Goal: Information Seeking & Learning: Compare options

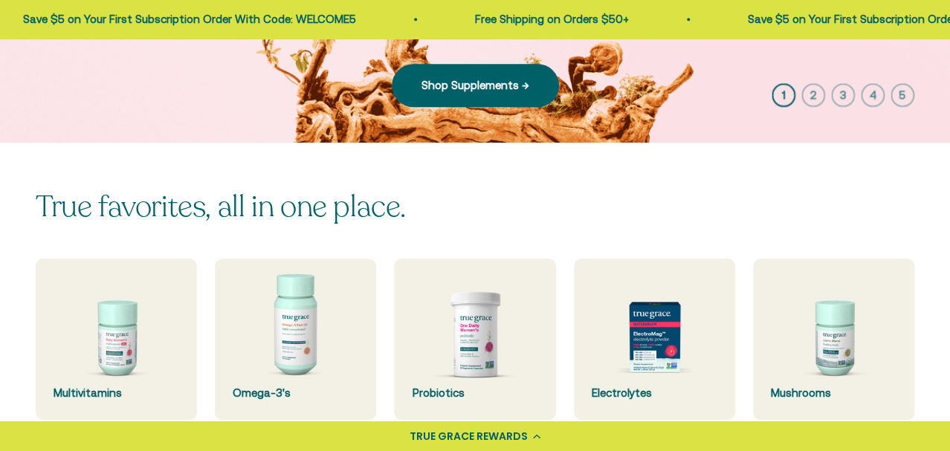
scroll to position [471, 0]
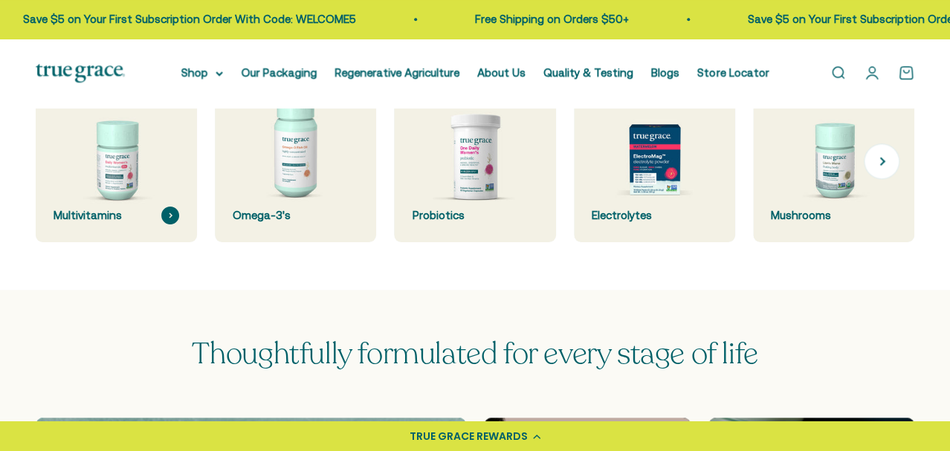
click at [82, 224] on div "Multivitamins" at bounding box center [117, 216] width 126 height 18
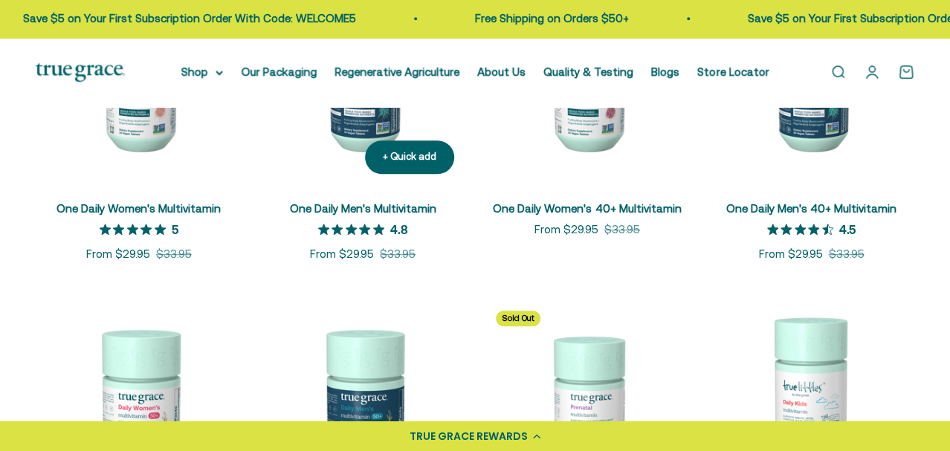
scroll to position [393, 0]
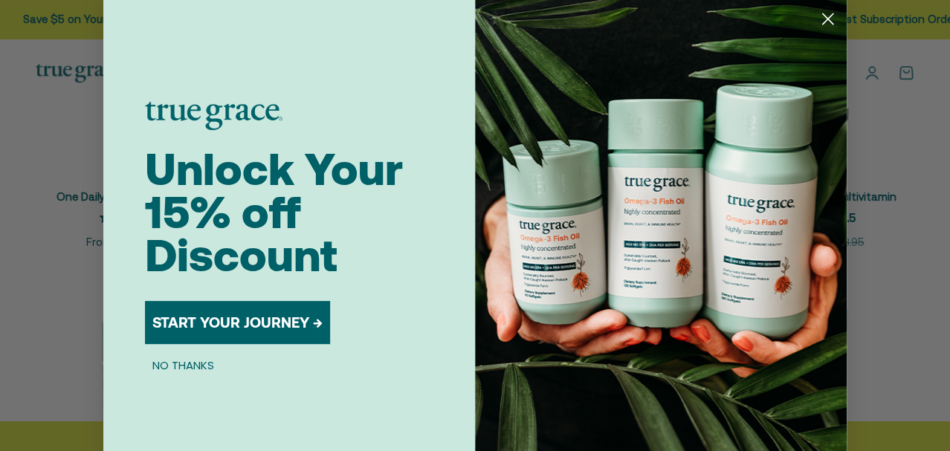
click at [831, 25] on circle "Close dialog" at bounding box center [828, 19] width 25 height 25
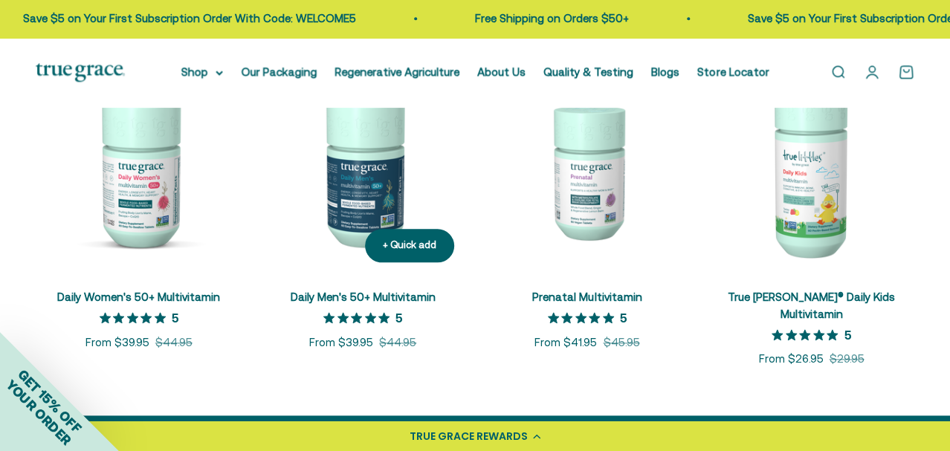
scroll to position [627, 0]
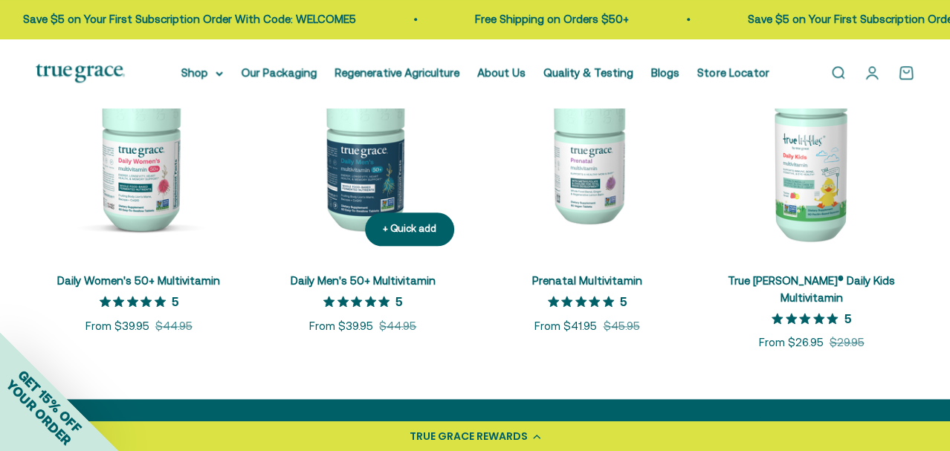
click at [376, 153] on img at bounding box center [363, 155] width 207 height 207
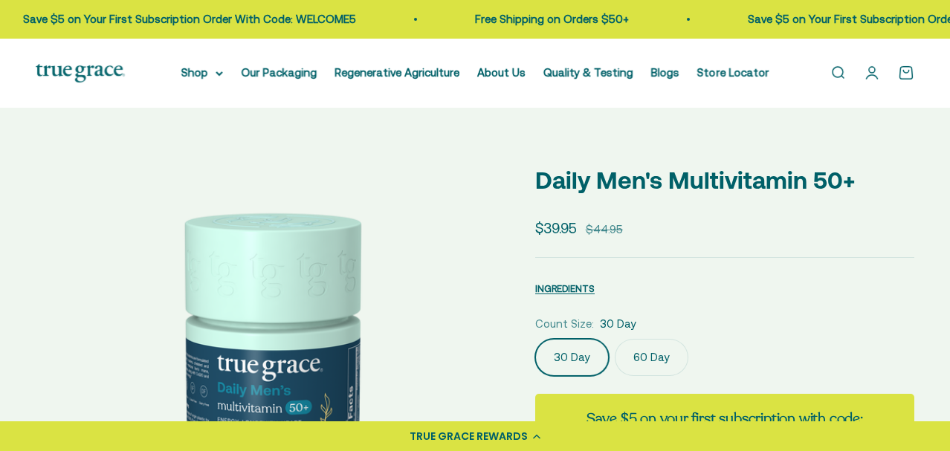
click at [575, 362] on label "30 Day" at bounding box center [572, 357] width 74 height 37
click at [535, 339] on input "30 Day" at bounding box center [535, 338] width 1 height 1
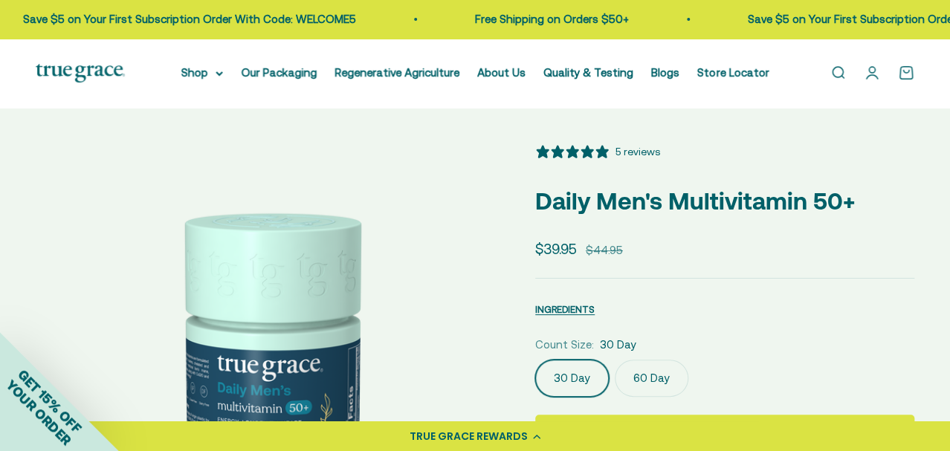
select select "3"
click at [196, 77] on summary "Shop" at bounding box center [202, 73] width 42 height 18
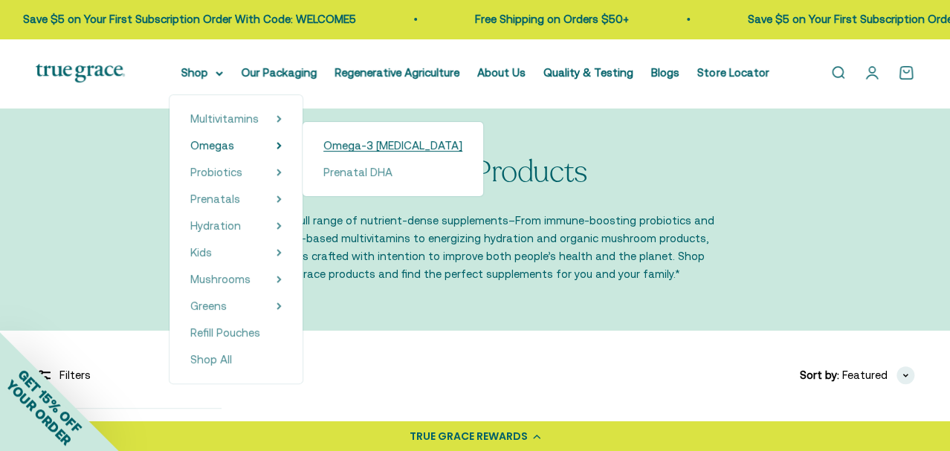
click at [335, 147] on span "Omega-3 [MEDICAL_DATA]" at bounding box center [392, 145] width 139 height 13
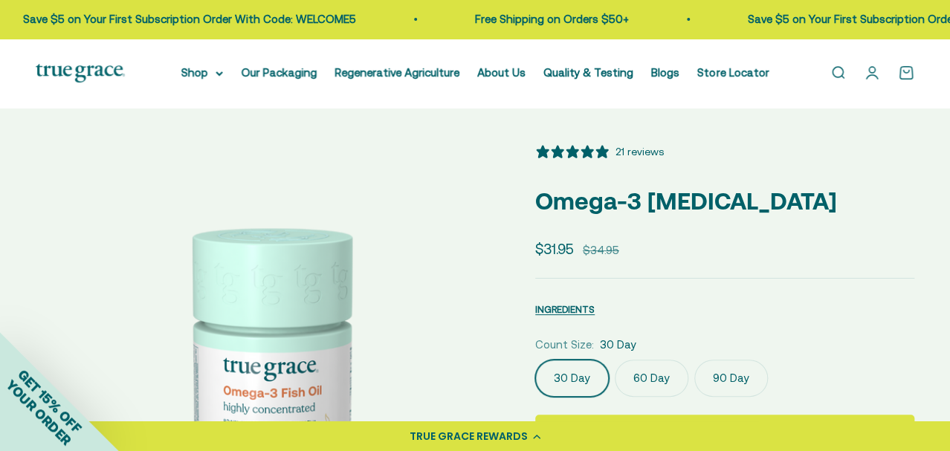
select select "3"
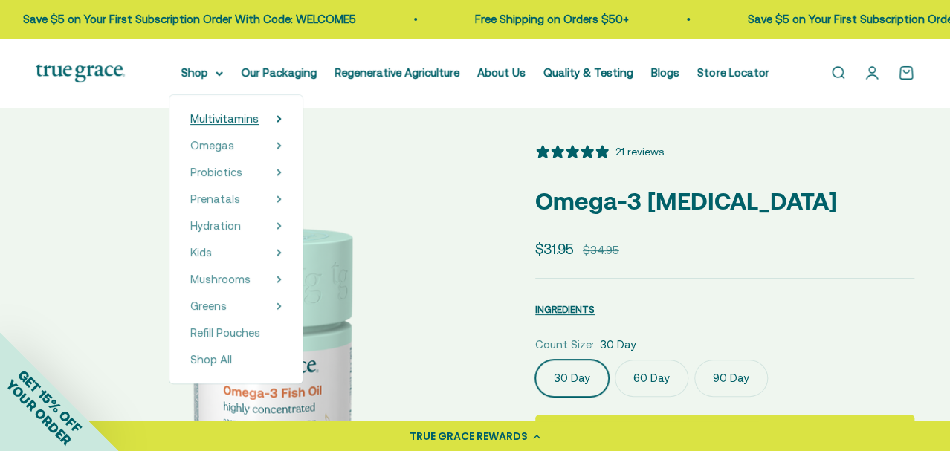
drag, startPoint x: 213, startPoint y: 109, endPoint x: 213, endPoint y: 116, distance: 7.5
click at [213, 114] on div "Multivitamins Women's Multivitamin Women's 40+ Multivitamin Women's 50+ Multivi…" at bounding box center [236, 239] width 133 height 288
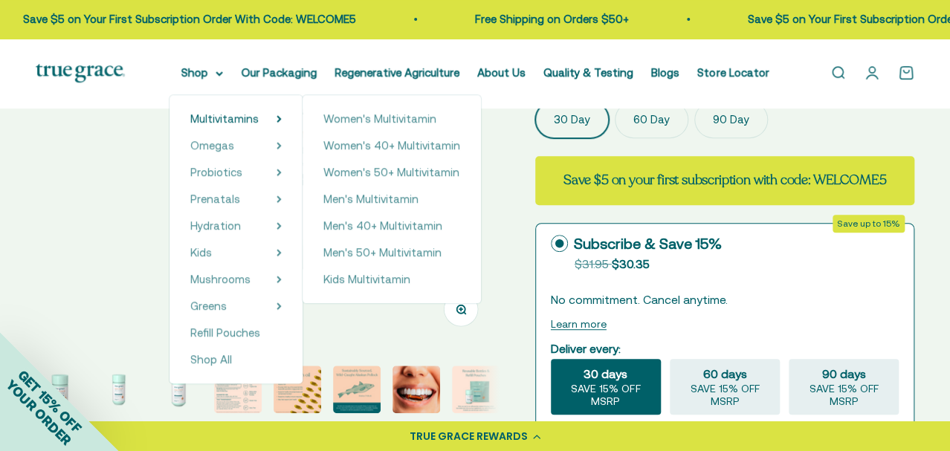
scroll to position [314, 0]
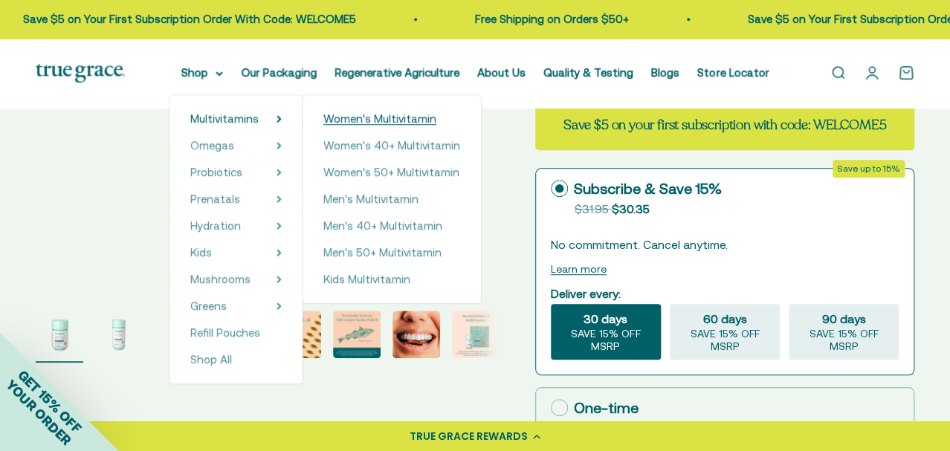
click at [385, 123] on span "Women's Multivitamin" at bounding box center [379, 118] width 113 height 13
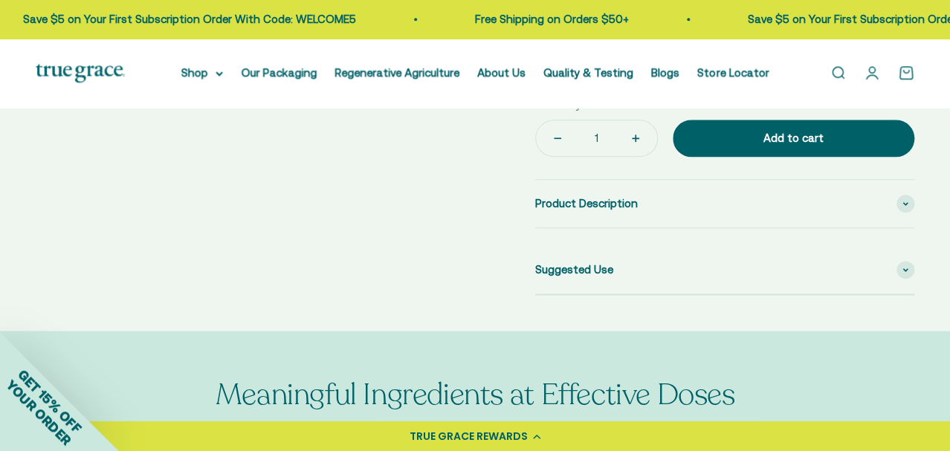
select select "3"
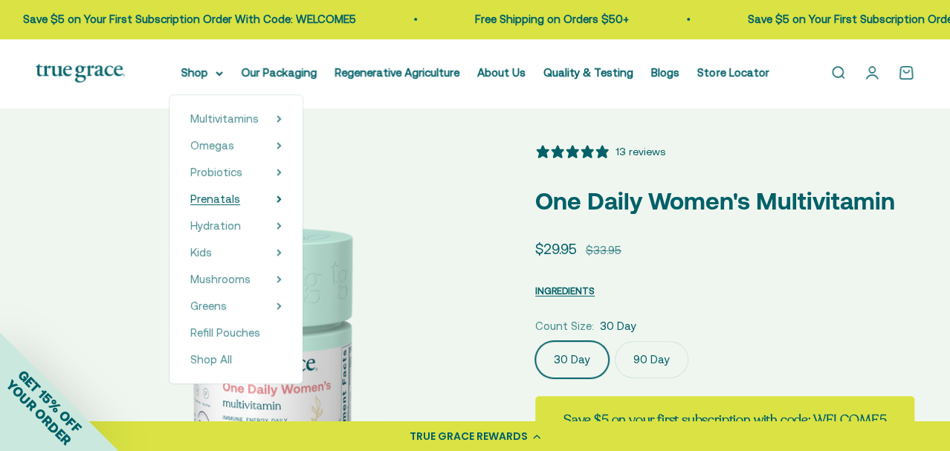
click at [222, 198] on span "Prenatals" at bounding box center [215, 199] width 50 height 13
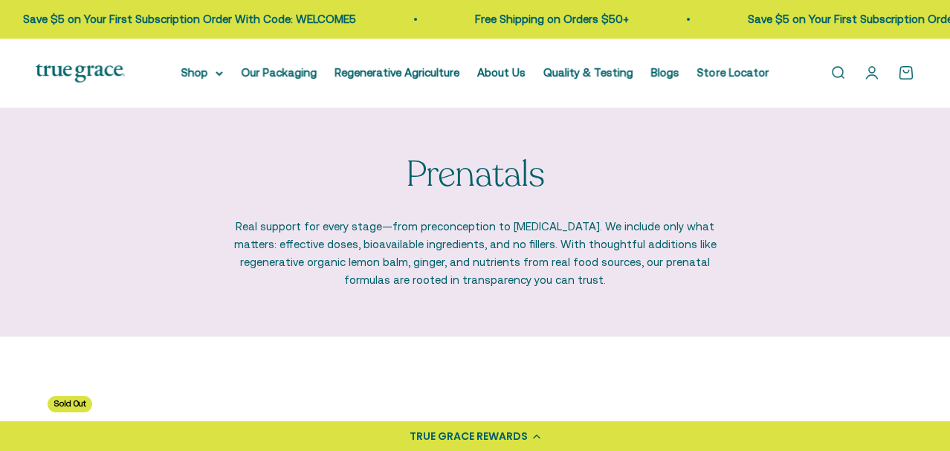
scroll to position [314, 0]
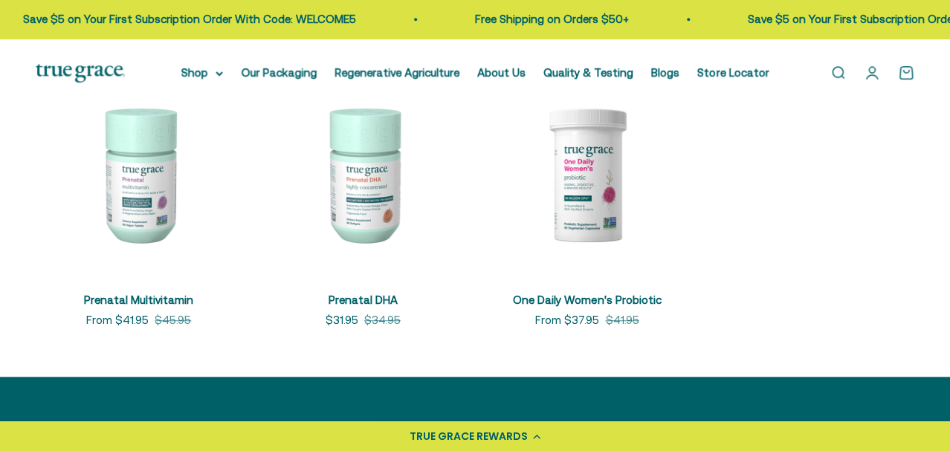
click at [149, 208] on img at bounding box center [139, 174] width 207 height 207
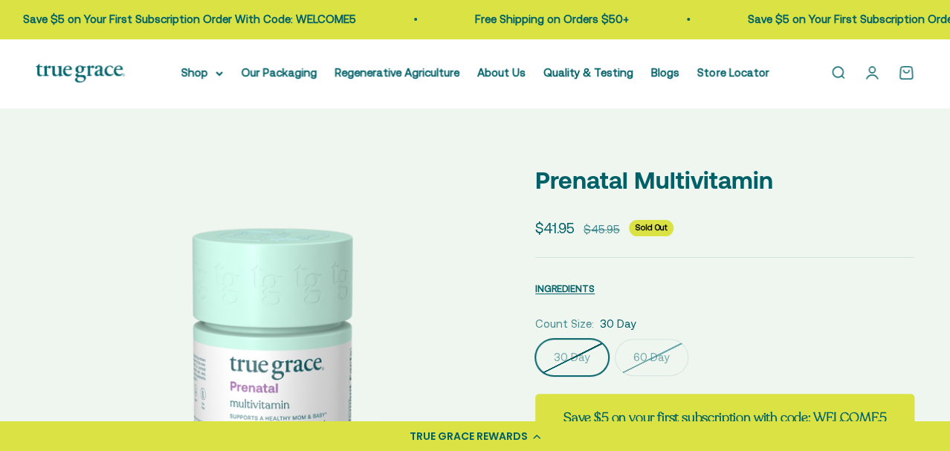
click at [552, 358] on label "30 Day" at bounding box center [572, 357] width 74 height 37
click at [535, 339] on input "30 Day" at bounding box center [535, 338] width 1 height 1
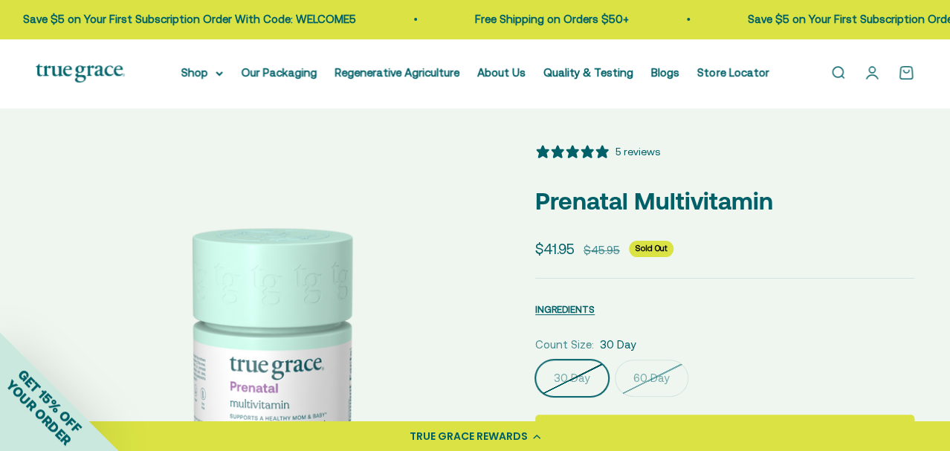
select select "3"
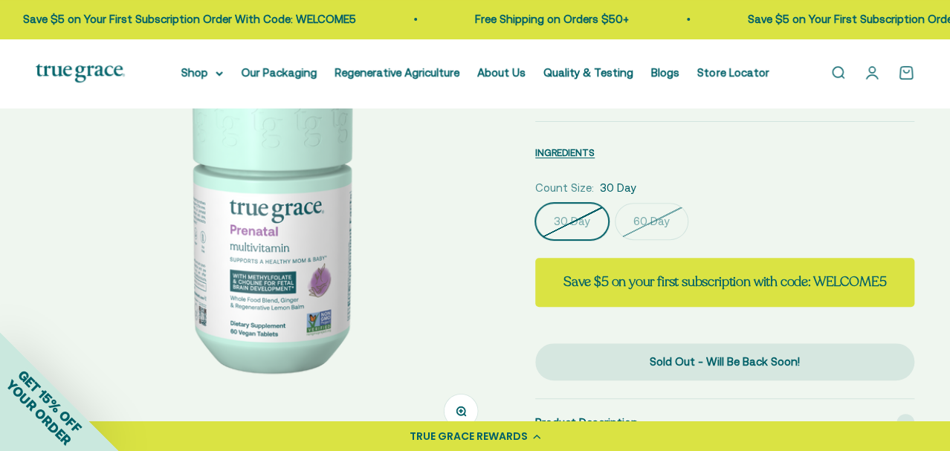
scroll to position [549, 0]
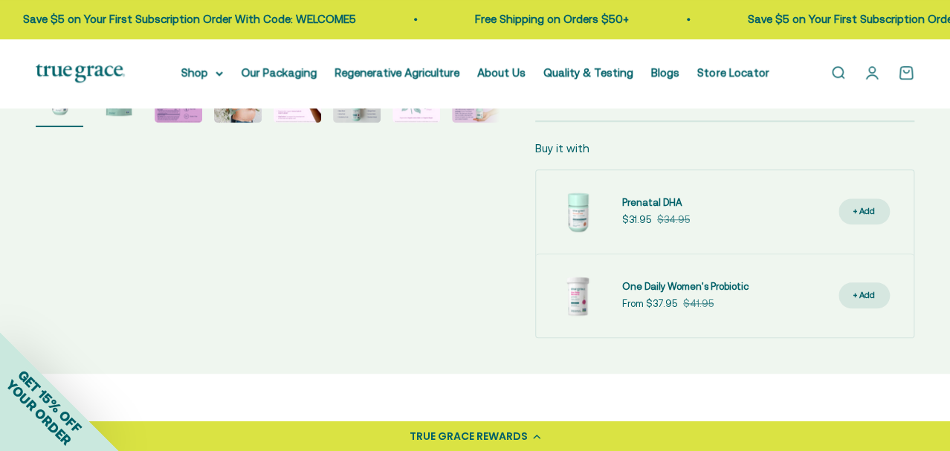
click at [572, 221] on img at bounding box center [577, 211] width 59 height 59
click at [851, 214] on button "+ Add" at bounding box center [864, 212] width 51 height 26
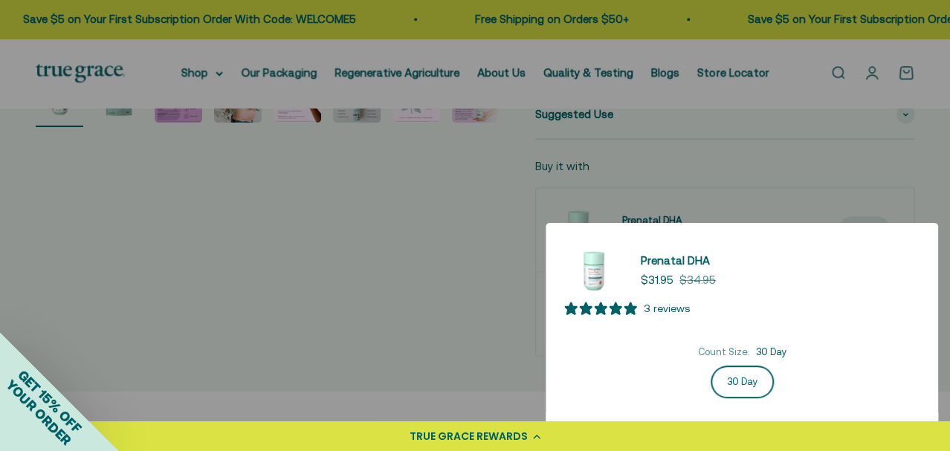
drag, startPoint x: 601, startPoint y: 273, endPoint x: 613, endPoint y: 277, distance: 11.8
click at [605, 274] on img at bounding box center [593, 270] width 59 height 59
click at [670, 256] on link "Prenatal DHA" at bounding box center [675, 261] width 69 height 18
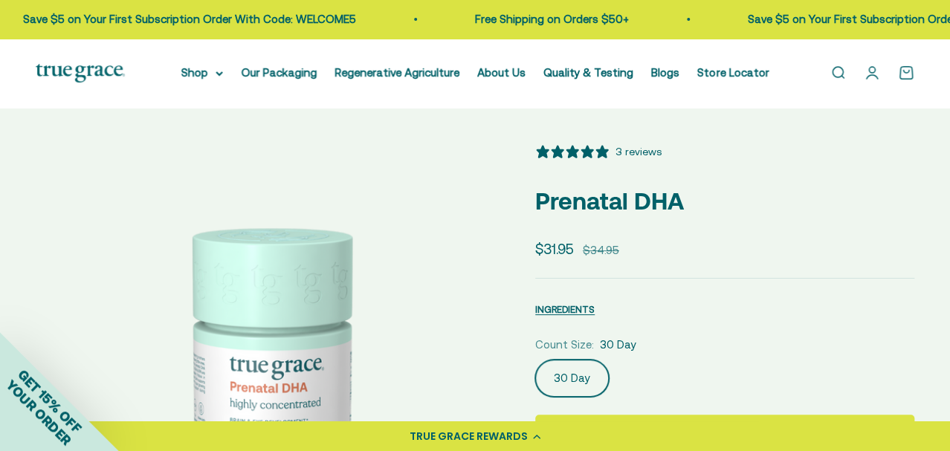
select select "3"
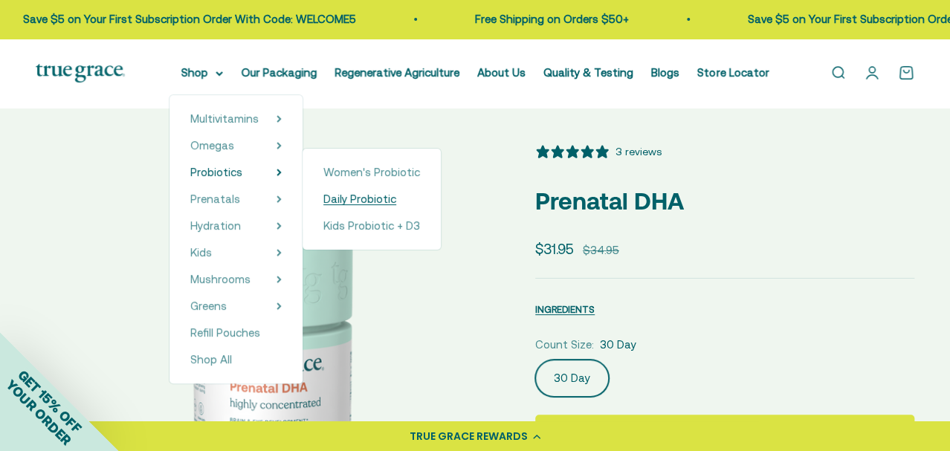
click at [333, 198] on span "Daily Probiotic" at bounding box center [359, 199] width 73 height 13
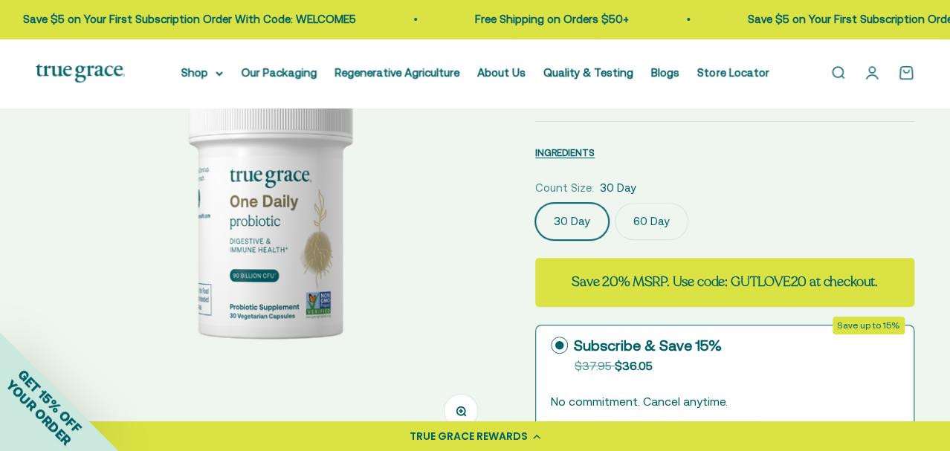
scroll to position [80, 0]
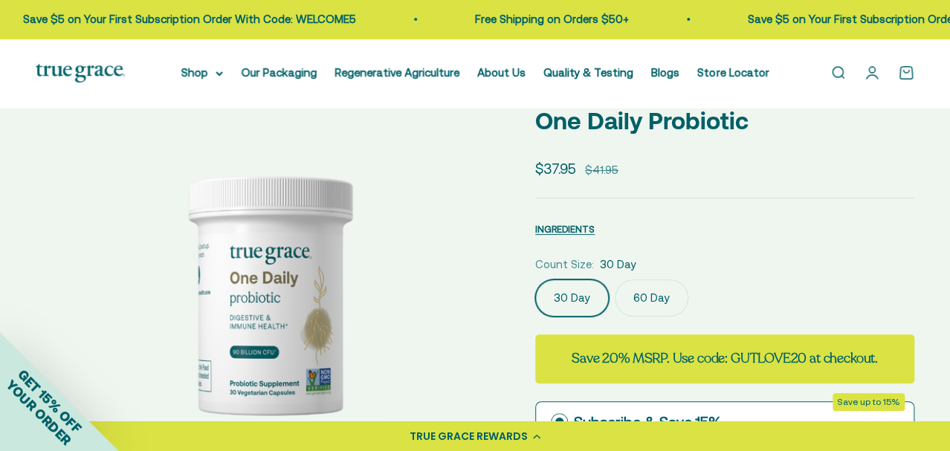
select select "3"
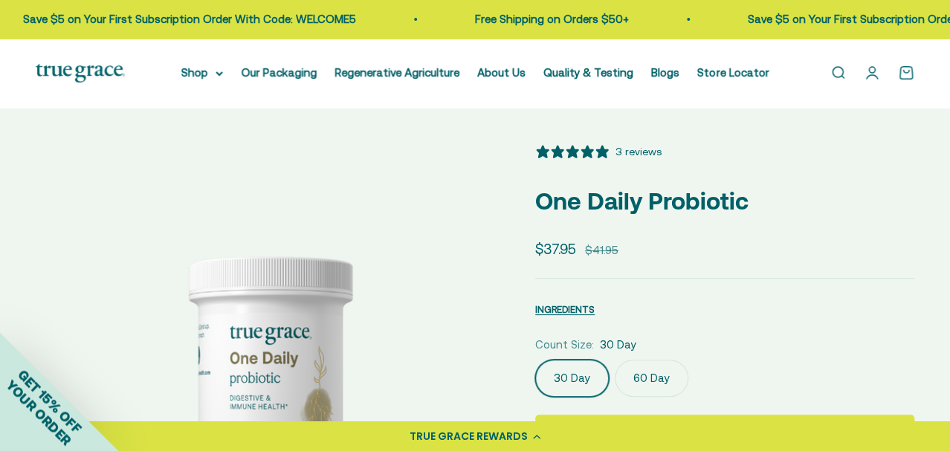
scroll to position [0, 0]
click at [646, 388] on label "60 Day" at bounding box center [652, 378] width 74 height 37
click at [535, 360] on input "60 Day" at bounding box center [535, 359] width 1 height 1
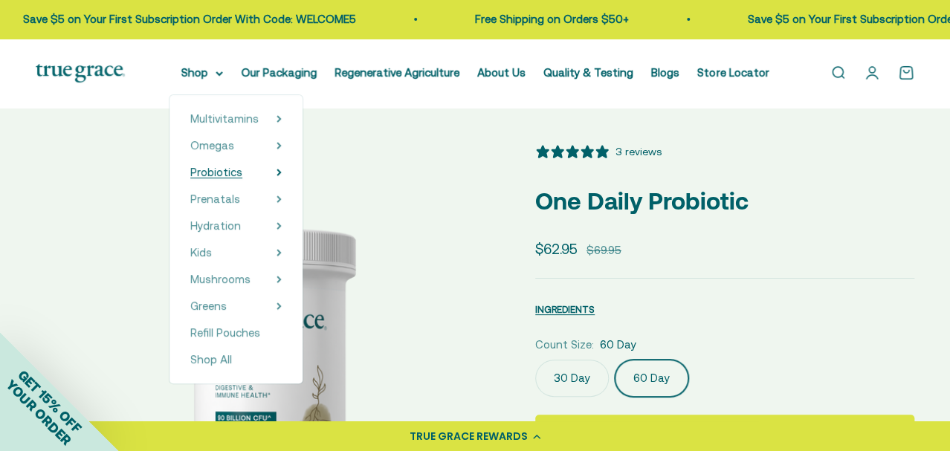
click at [216, 175] on span "Probiotics" at bounding box center [216, 172] width 52 height 13
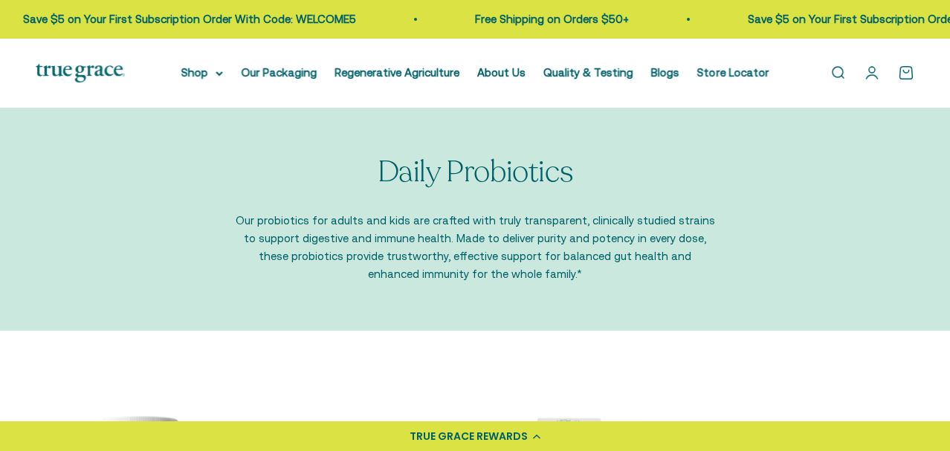
scroll to position [314, 0]
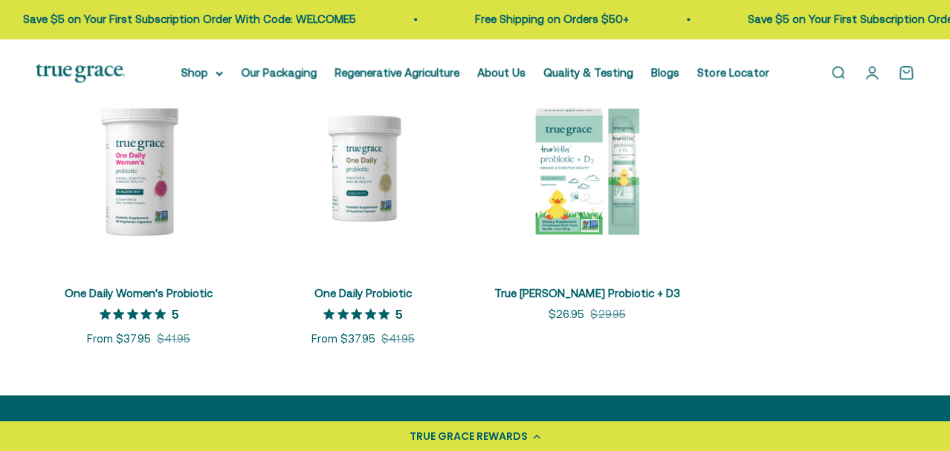
click at [116, 223] on img at bounding box center [139, 168] width 207 height 207
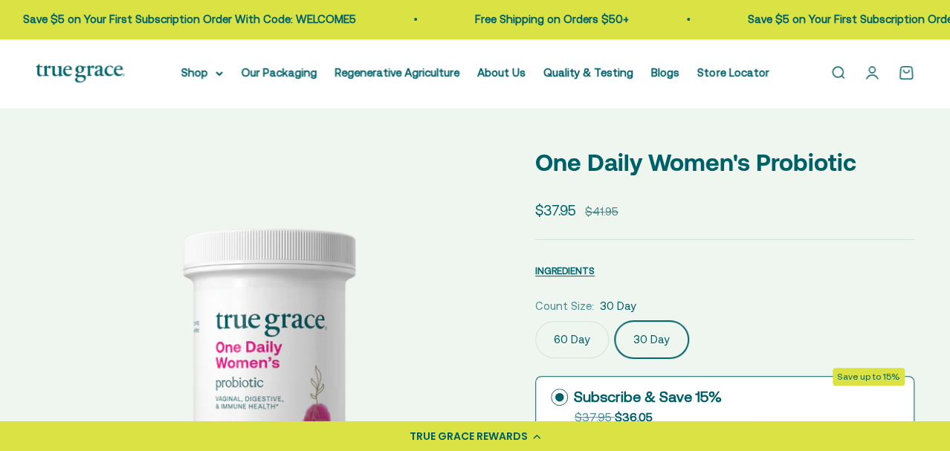
scroll to position [0, 472]
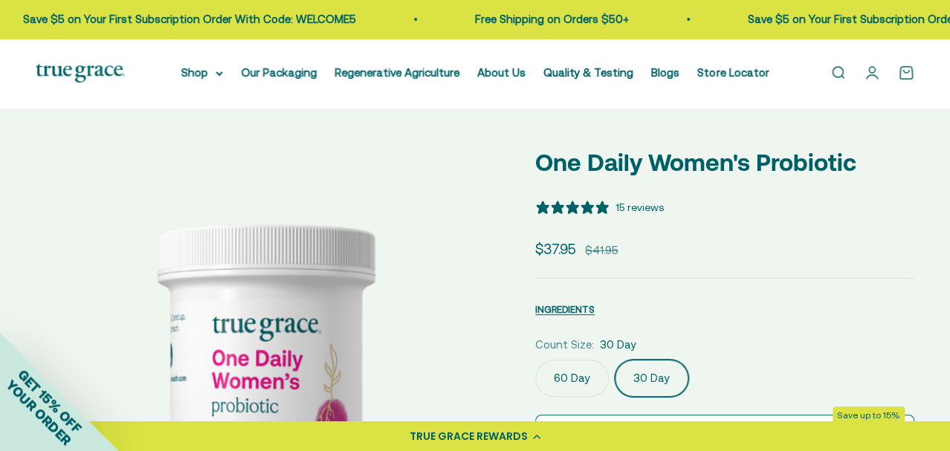
select select "3"
click at [462, 270] on img at bounding box center [268, 375] width 464 height 464
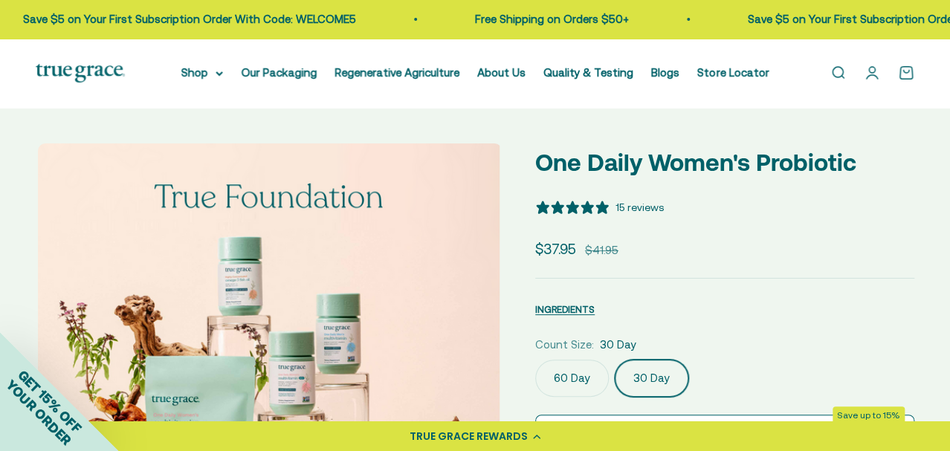
scroll to position [0, 944]
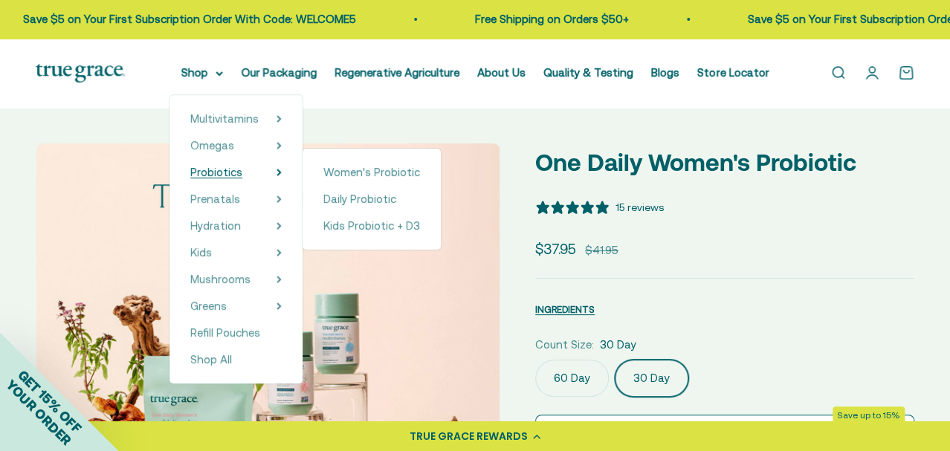
click at [228, 172] on span "Probiotics" at bounding box center [216, 172] width 52 height 13
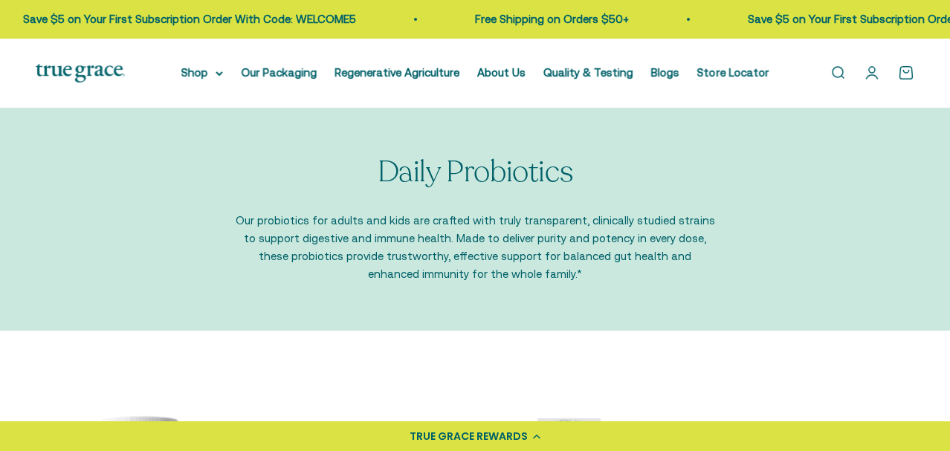
scroll to position [235, 0]
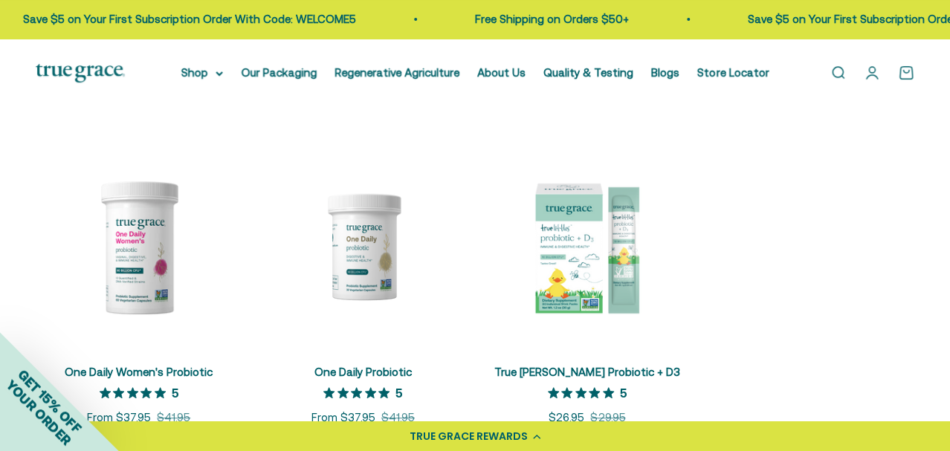
click at [165, 272] on img at bounding box center [139, 246] width 207 height 207
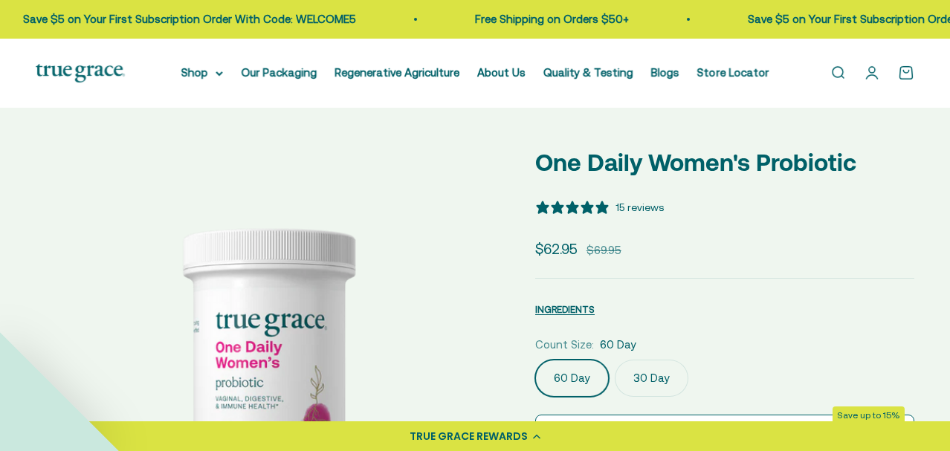
select select "3"
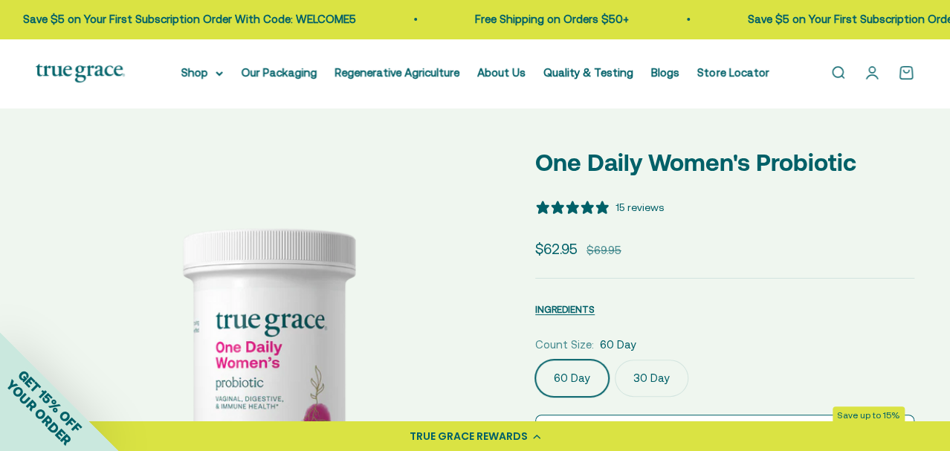
click at [641, 384] on label "30 Day" at bounding box center [652, 378] width 74 height 37
click at [535, 360] on input "30 Day" at bounding box center [535, 359] width 1 height 1
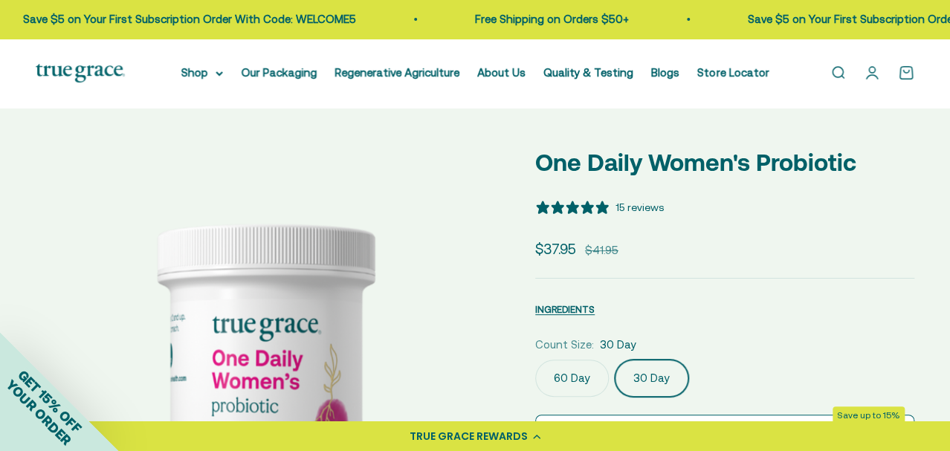
click at [571, 372] on label "60 Day" at bounding box center [572, 378] width 74 height 37
click at [535, 360] on input "60 Day" at bounding box center [535, 359] width 1 height 1
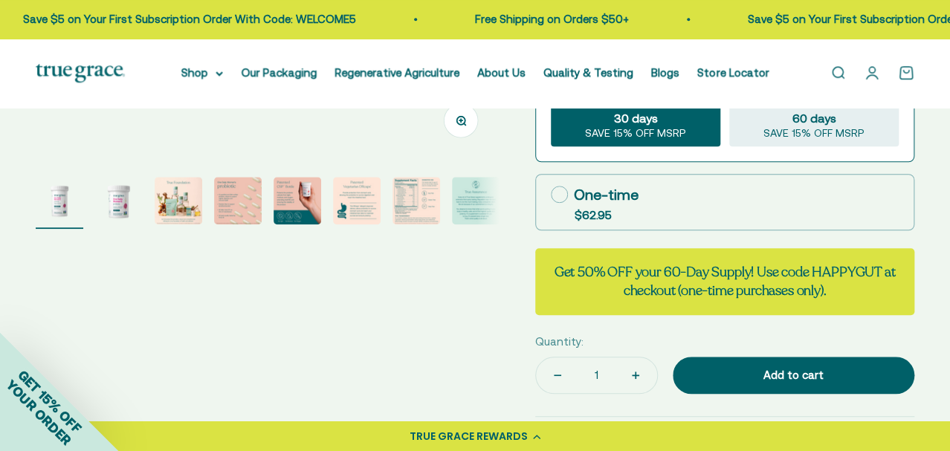
scroll to position [491, 0]
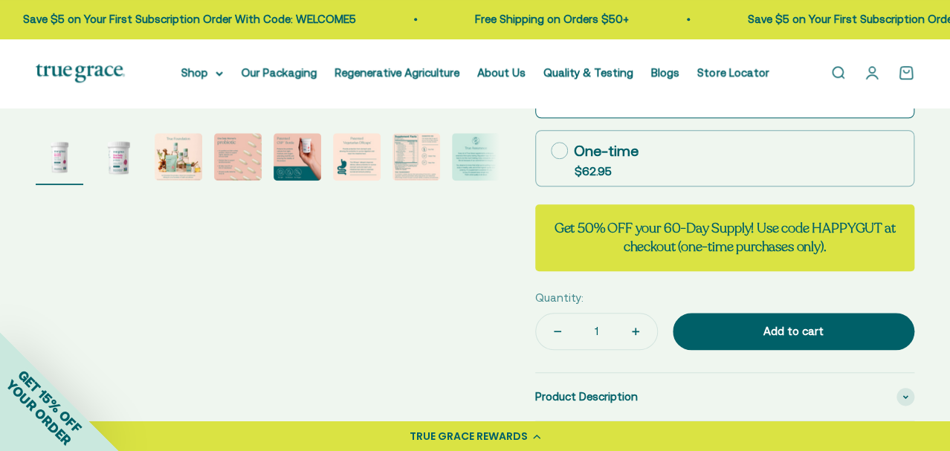
click at [836, 74] on link "Open search" at bounding box center [838, 73] width 16 height 16
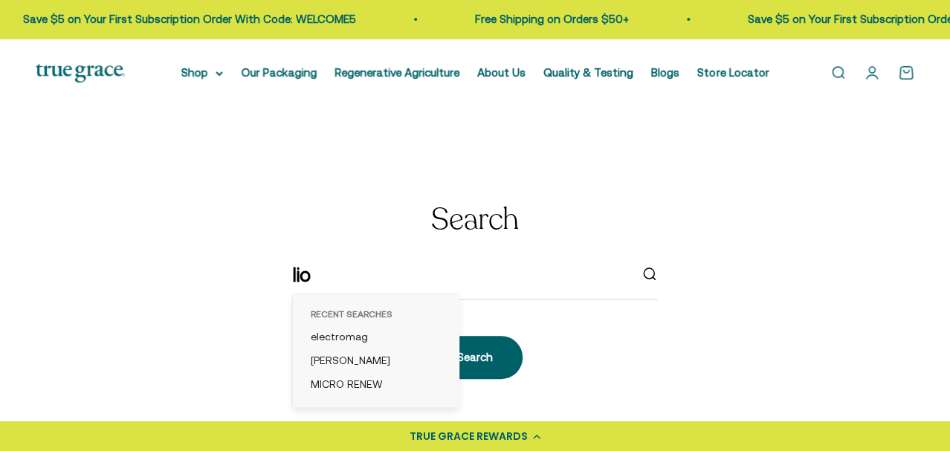
type input "lion"
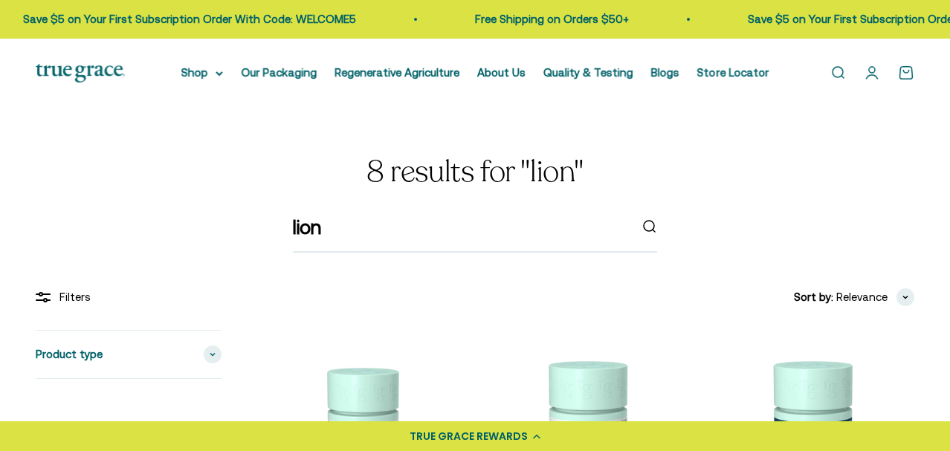
scroll to position [235, 0]
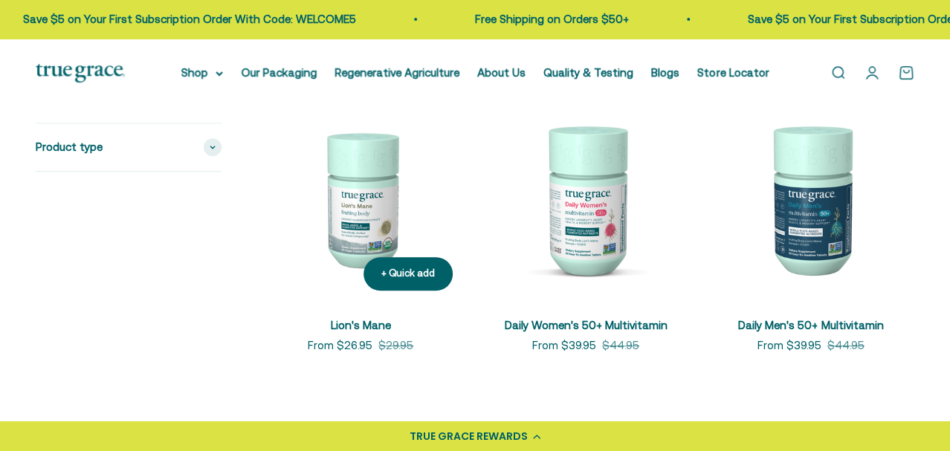
click at [407, 245] on img at bounding box center [360, 198] width 207 height 207
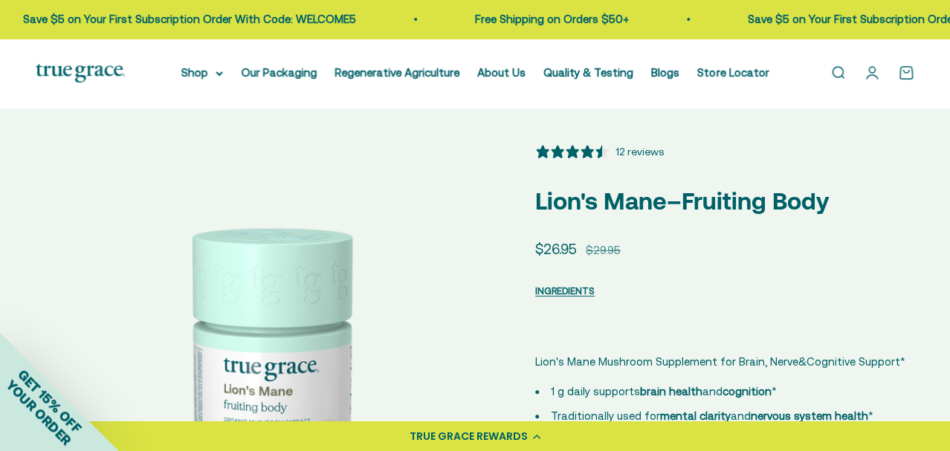
select select "3"
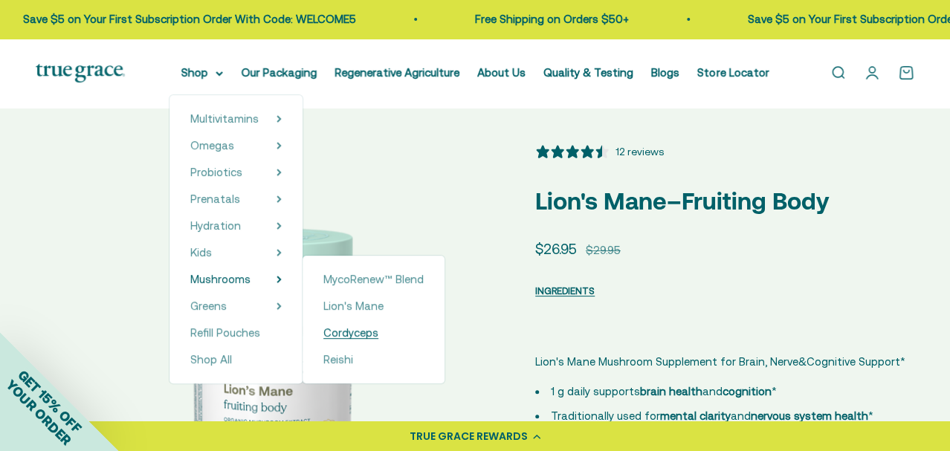
click at [328, 329] on span "Cordyceps" at bounding box center [350, 332] width 55 height 13
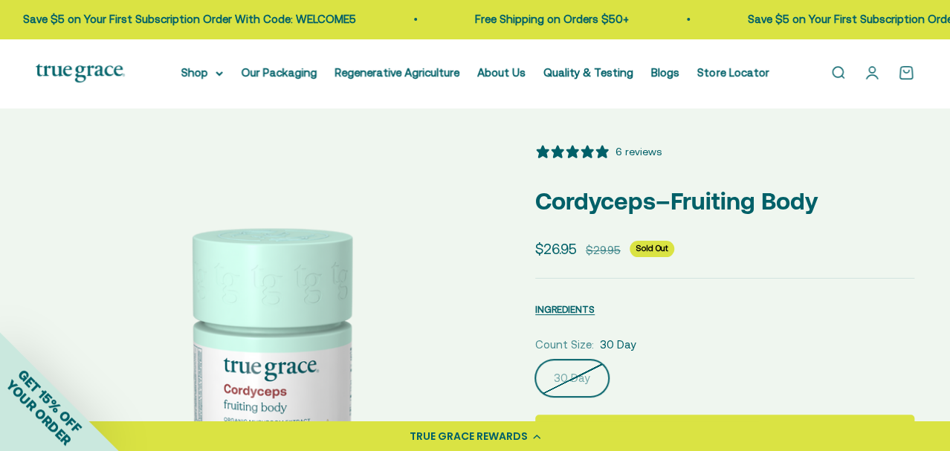
select select "3"
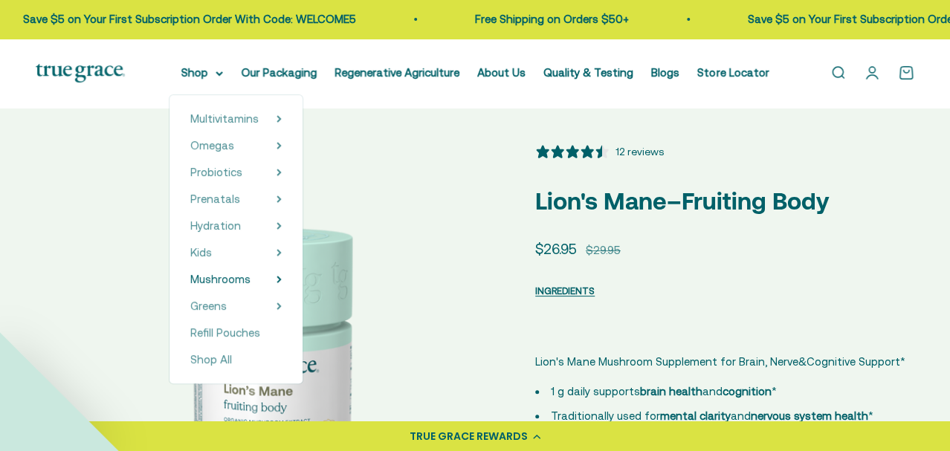
select select "3"
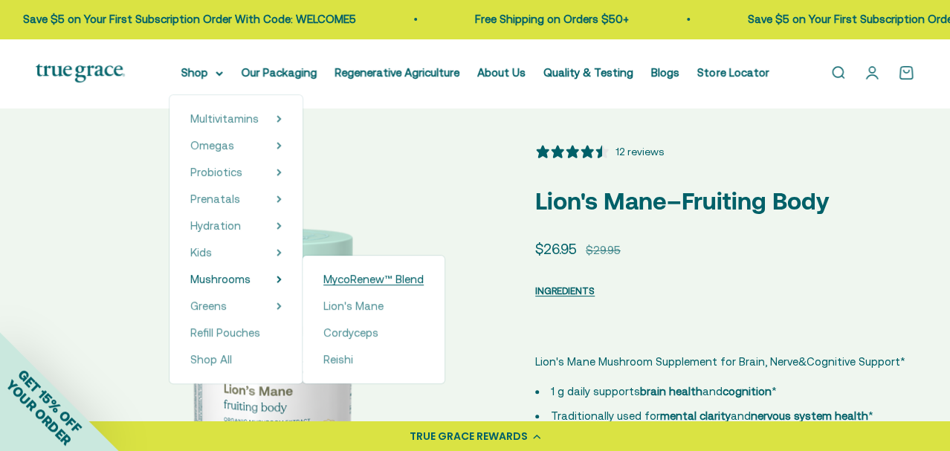
click at [377, 280] on span "MycoRenew™ Blend" at bounding box center [373, 279] width 100 height 13
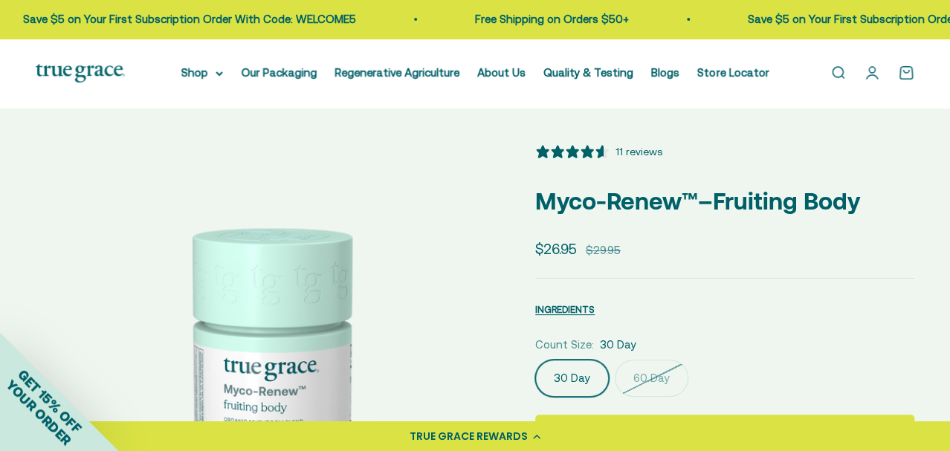
select select "3"
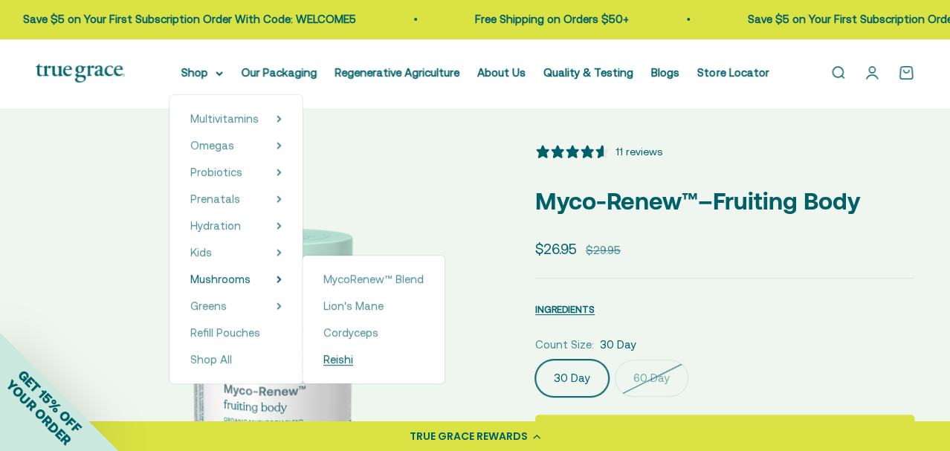
click at [332, 361] on span "Reishi" at bounding box center [338, 359] width 30 height 13
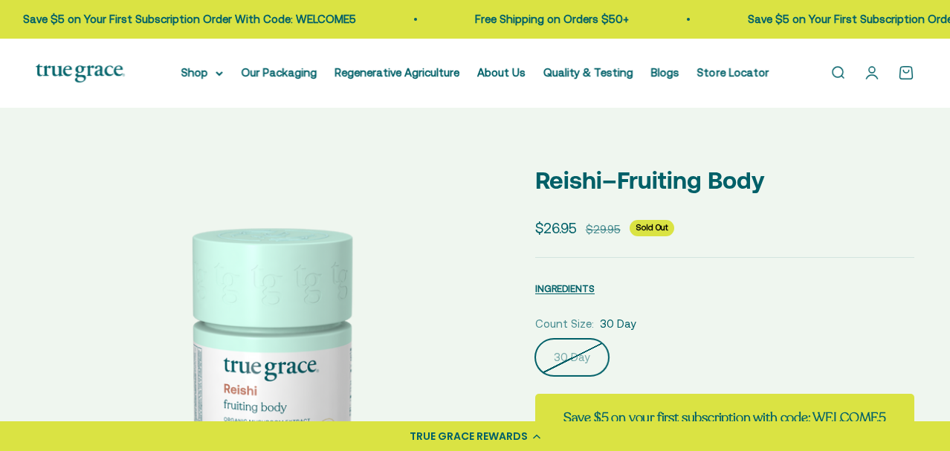
select select "3"
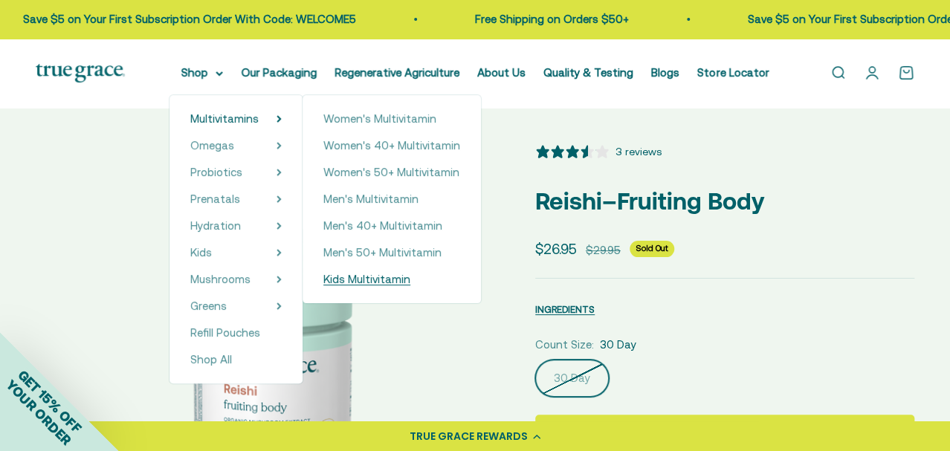
click at [372, 276] on span "Kids Multivitamin" at bounding box center [366, 279] width 87 height 13
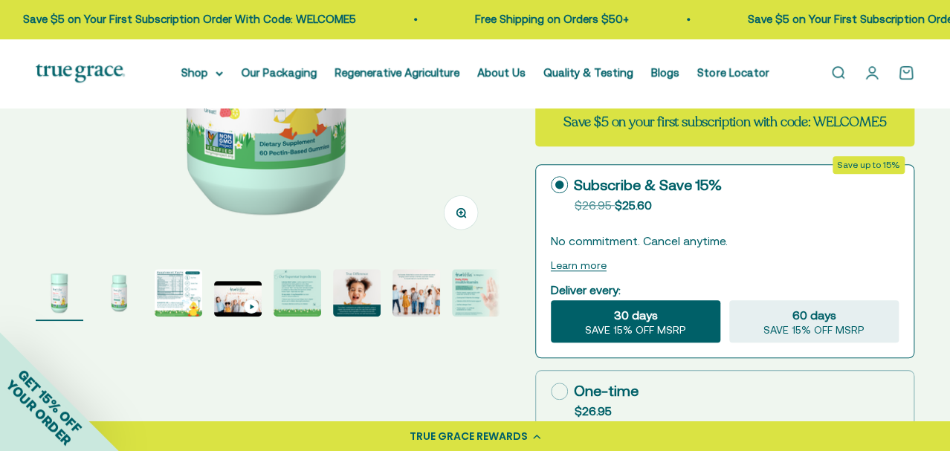
select select "3"
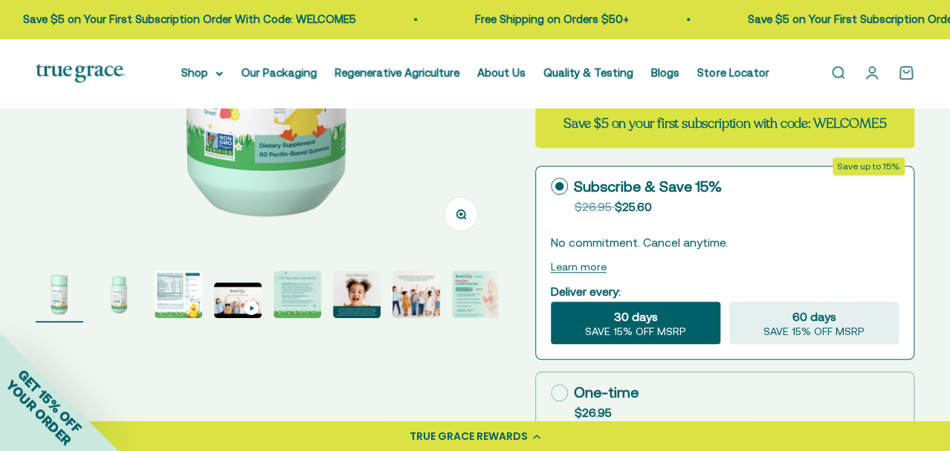
click at [442, 213] on img at bounding box center [268, 22] width 464 height 464
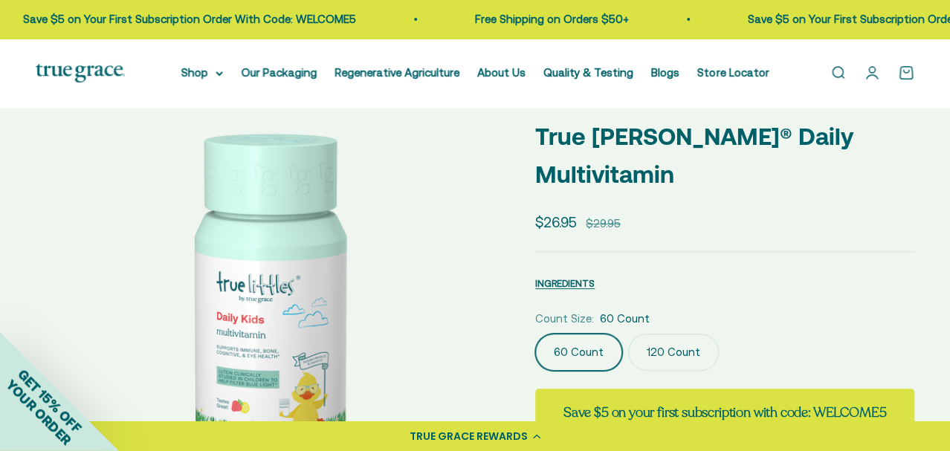
scroll to position [40, 0]
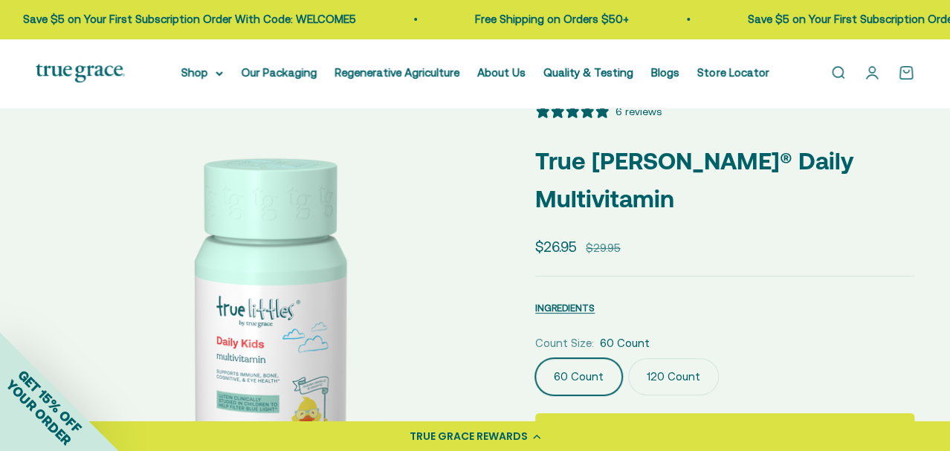
click at [668, 358] on label "120 Count" at bounding box center [673, 376] width 91 height 37
click at [535, 358] on input "120 Count" at bounding box center [535, 358] width 1 height 1
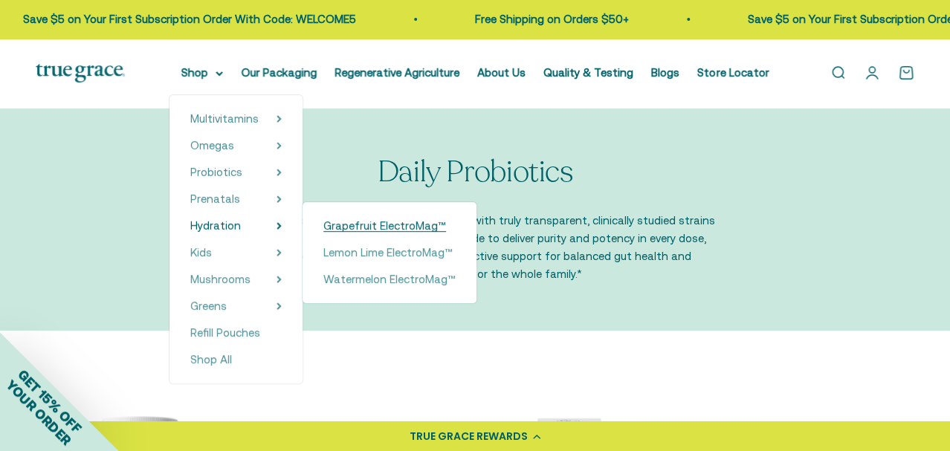
click at [349, 228] on span "Grapefruit ElectroMag™" at bounding box center [384, 225] width 123 height 13
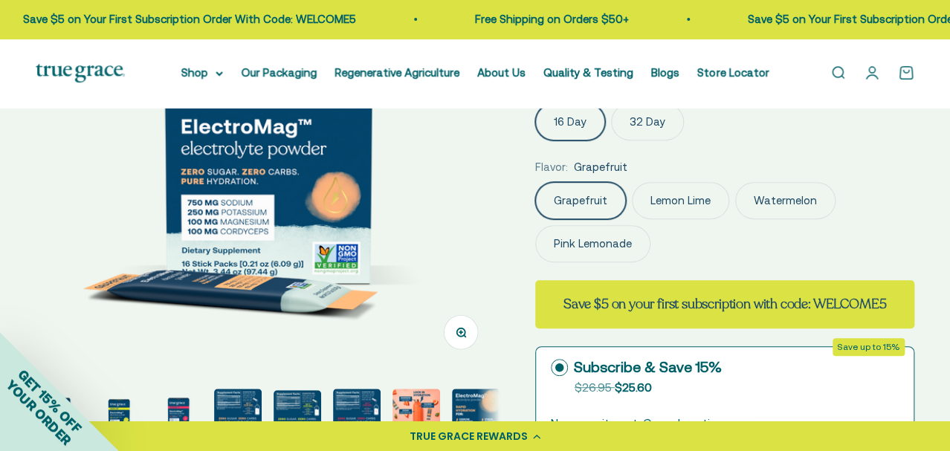
select select "3"
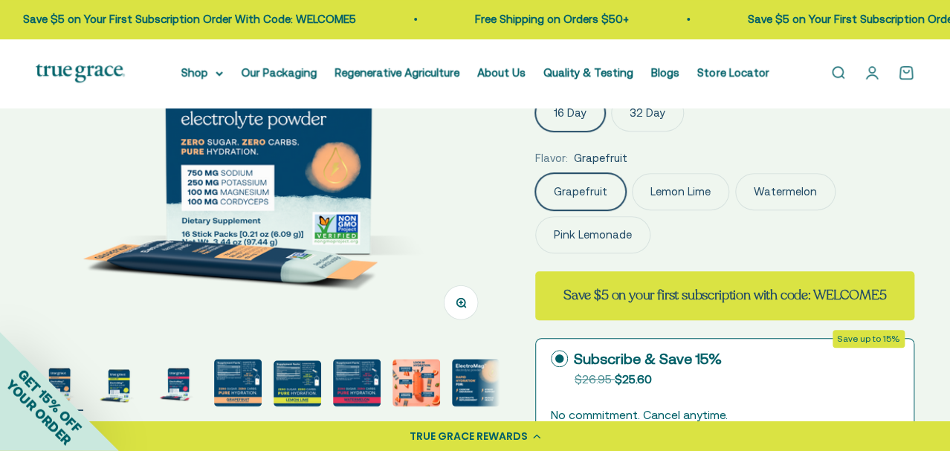
scroll to position [430, 0]
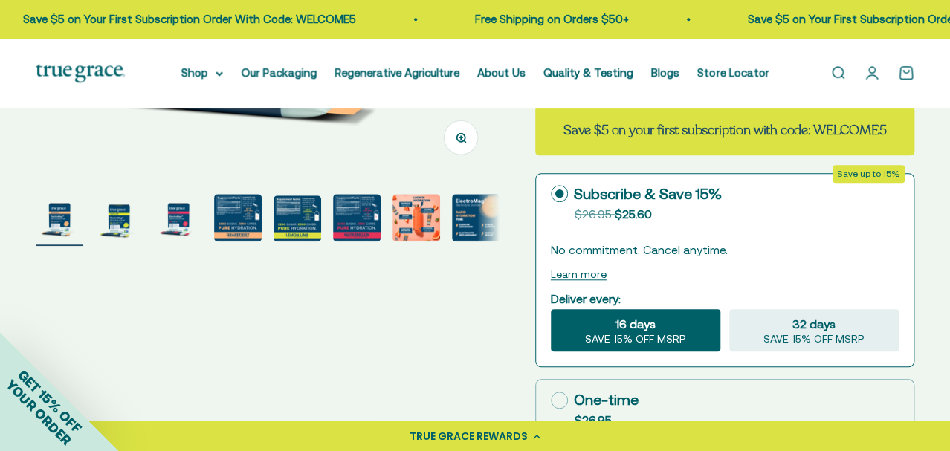
click at [238, 233] on img "Go to item 4" at bounding box center [238, 218] width 48 height 48
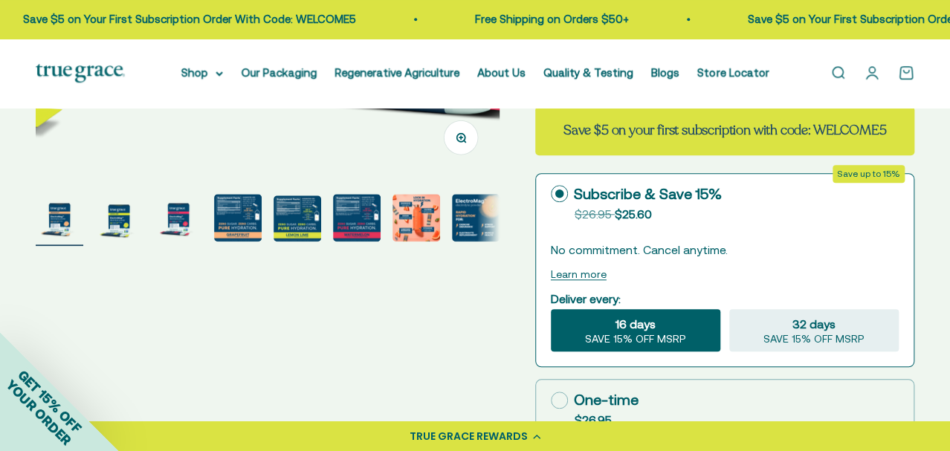
click at [238, 233] on img "Go to item 4" at bounding box center [238, 218] width 48 height 48
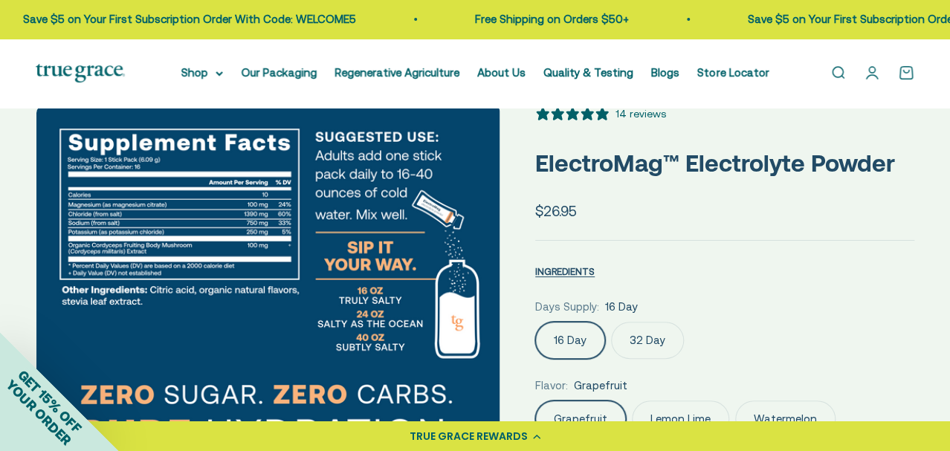
scroll to position [0, 0]
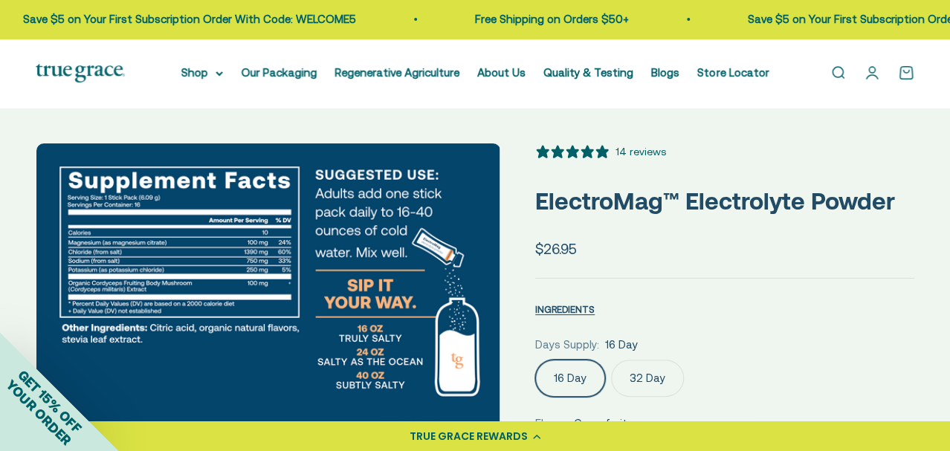
click at [90, 76] on img at bounding box center [80, 73] width 89 height 19
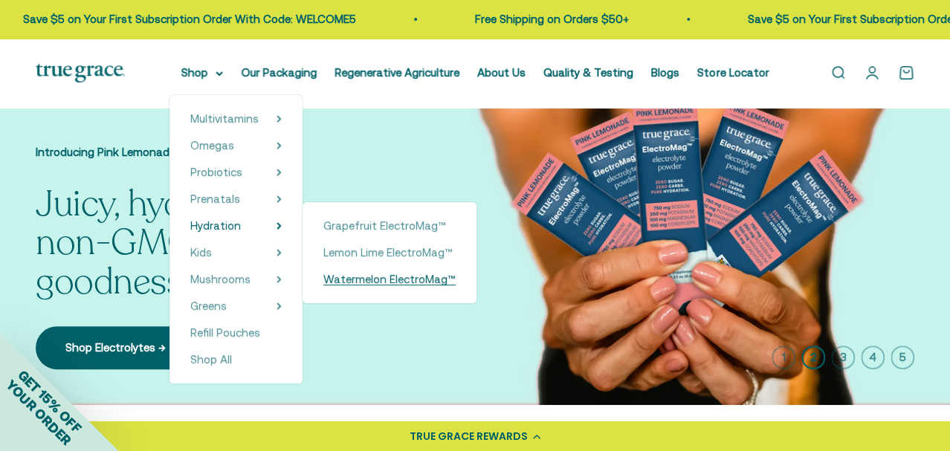
click at [337, 275] on span "Watermelon ElectroMag™" at bounding box center [389, 279] width 132 height 13
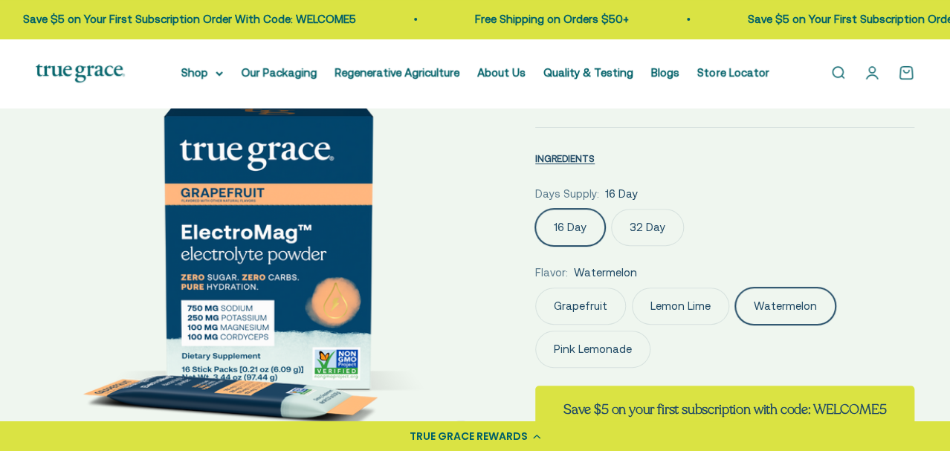
scroll to position [0, 472]
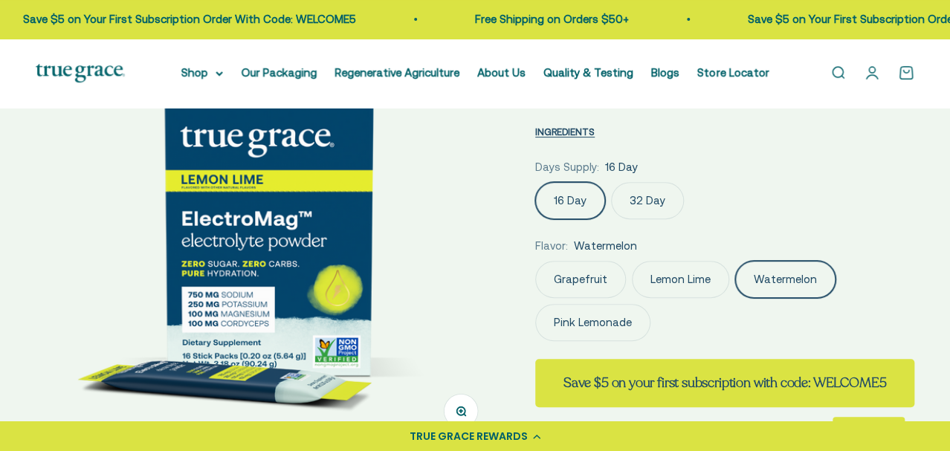
select select "3"
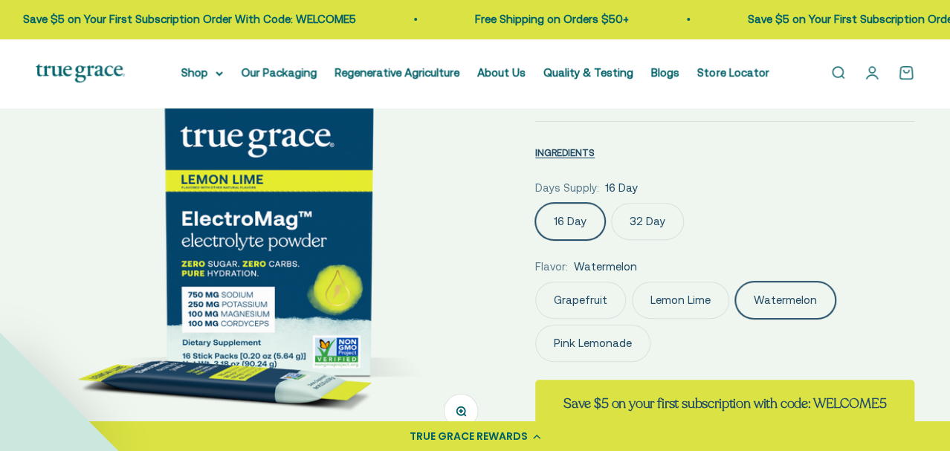
scroll to position [155, 0]
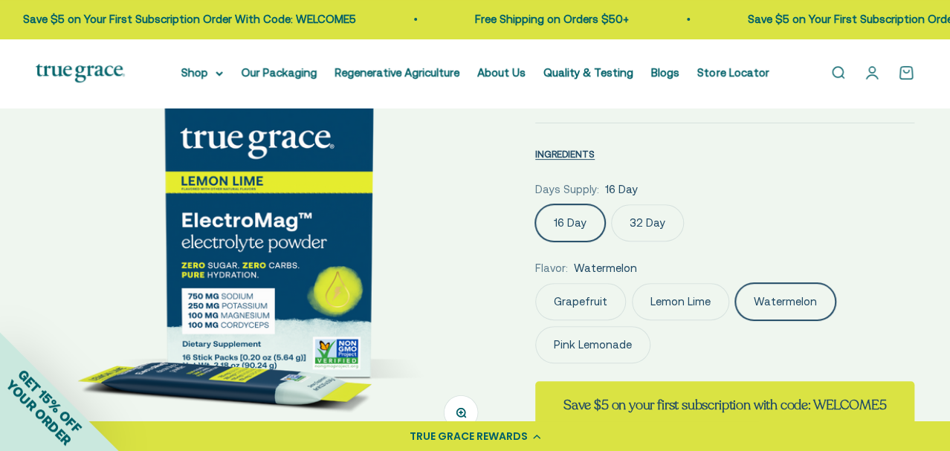
click at [586, 223] on label "16 Day" at bounding box center [570, 222] width 70 height 37
click at [535, 204] on input "16 Day" at bounding box center [535, 204] width 1 height 1
click at [584, 341] on label "Pink Lemonade" at bounding box center [592, 344] width 115 height 37
click at [535, 283] on input "Pink Lemonade" at bounding box center [535, 283] width 1 height 1
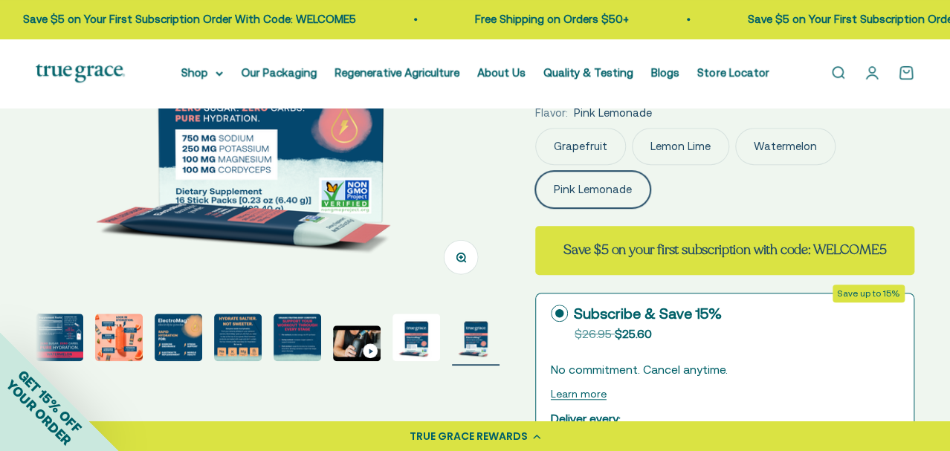
scroll to position [312, 0]
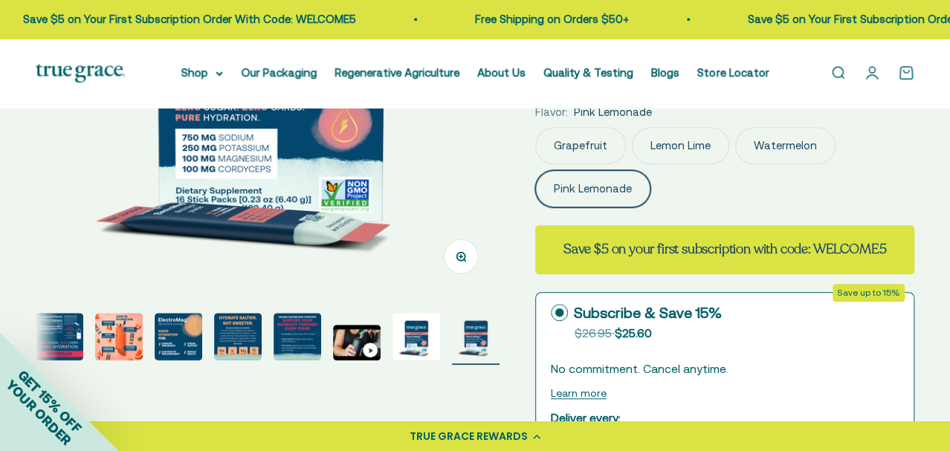
click at [564, 152] on label "Grapefruit" at bounding box center [580, 145] width 91 height 37
click at [535, 127] on input "Grapefruit" at bounding box center [535, 126] width 1 height 1
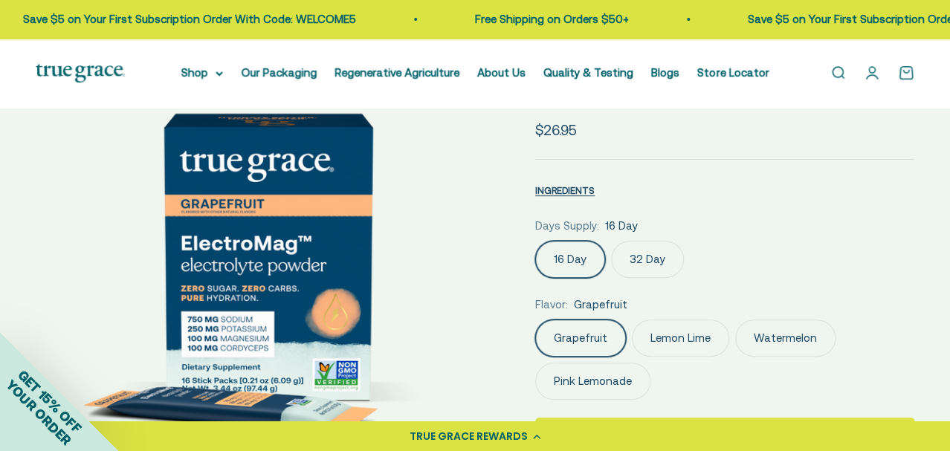
scroll to position [235, 0]
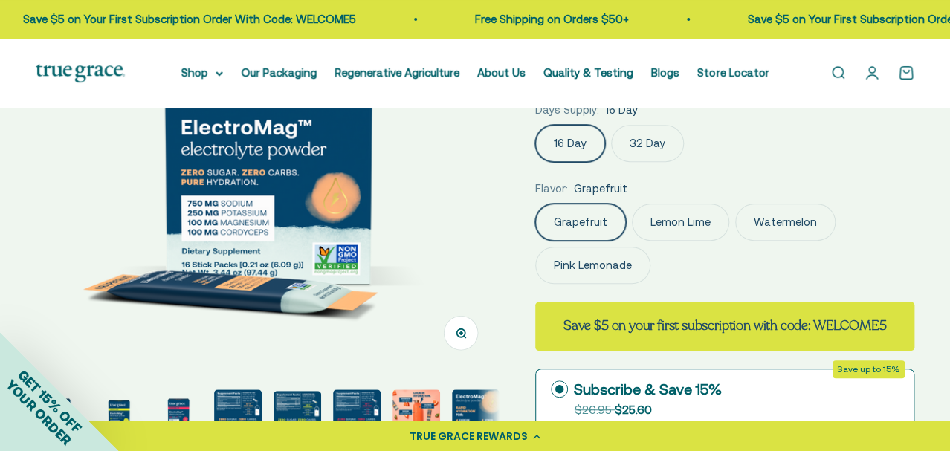
click at [665, 228] on label "Lemon Lime" at bounding box center [680, 222] width 97 height 37
click at [535, 204] on input "Lemon Lime" at bounding box center [535, 203] width 1 height 1
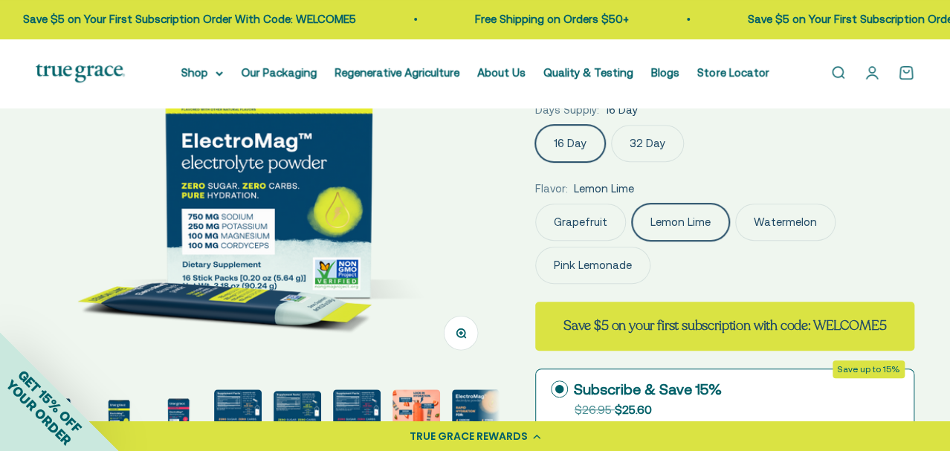
click at [755, 228] on label "Watermelon" at bounding box center [785, 222] width 100 height 37
click at [535, 204] on input "Watermelon" at bounding box center [535, 203] width 1 height 1
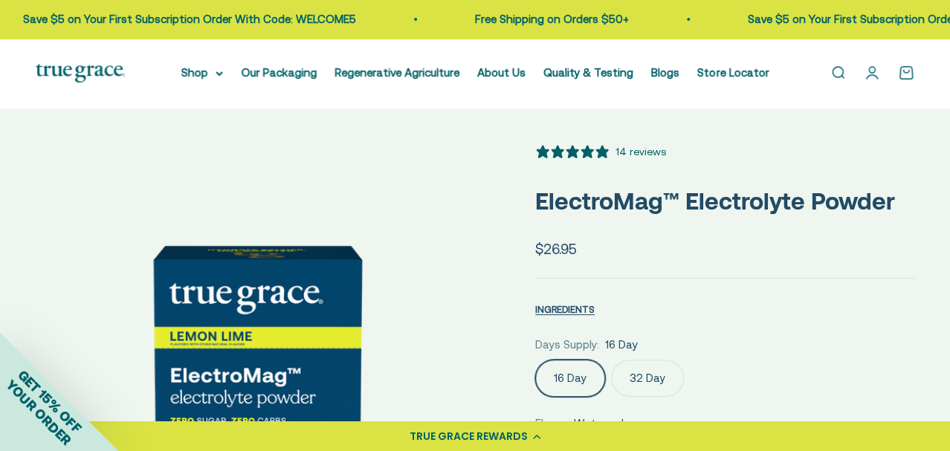
scroll to position [0, 472]
